Goal: Browse casually

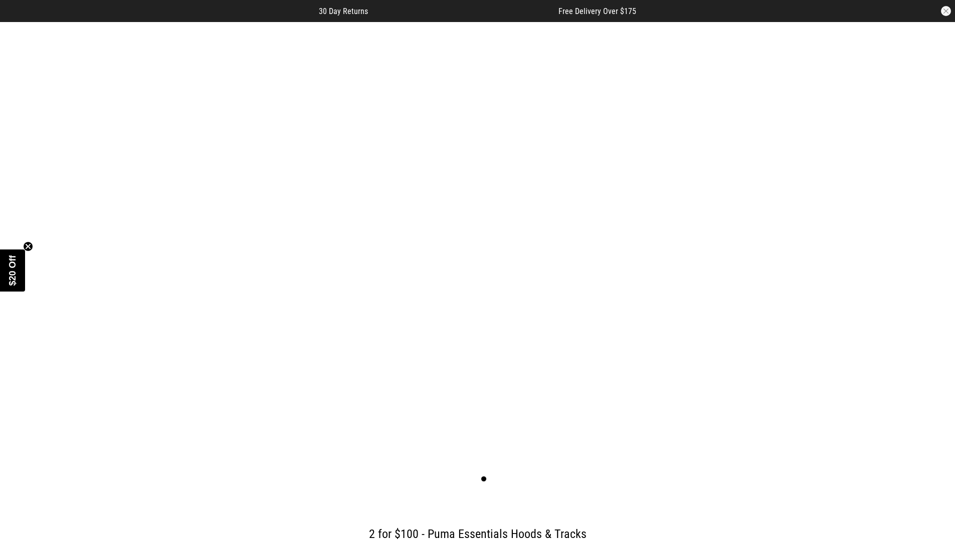
click at [946, 11] on button "button" at bounding box center [946, 11] width 10 height 10
